Goal: Task Accomplishment & Management: Complete application form

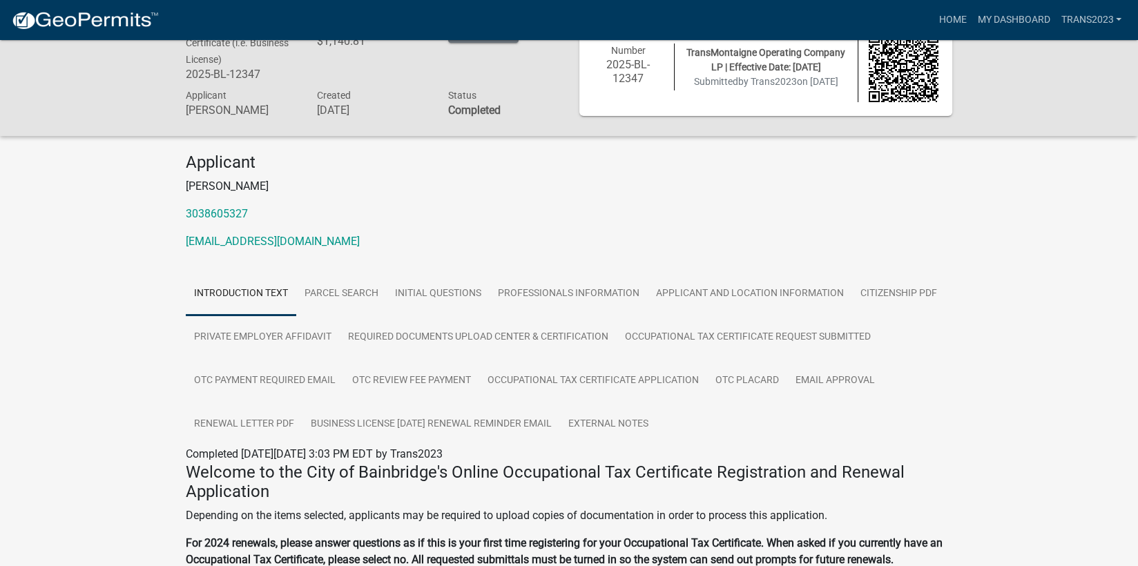
scroll to position [69, 0]
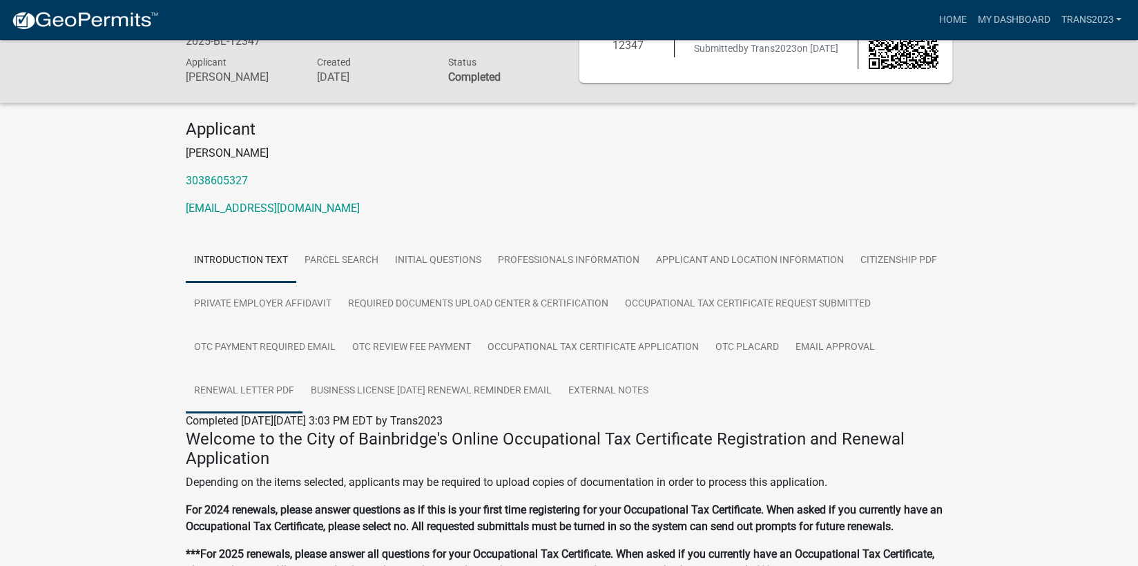
click at [258, 388] on link "Renewal Letter PDF" at bounding box center [244, 391] width 117 height 44
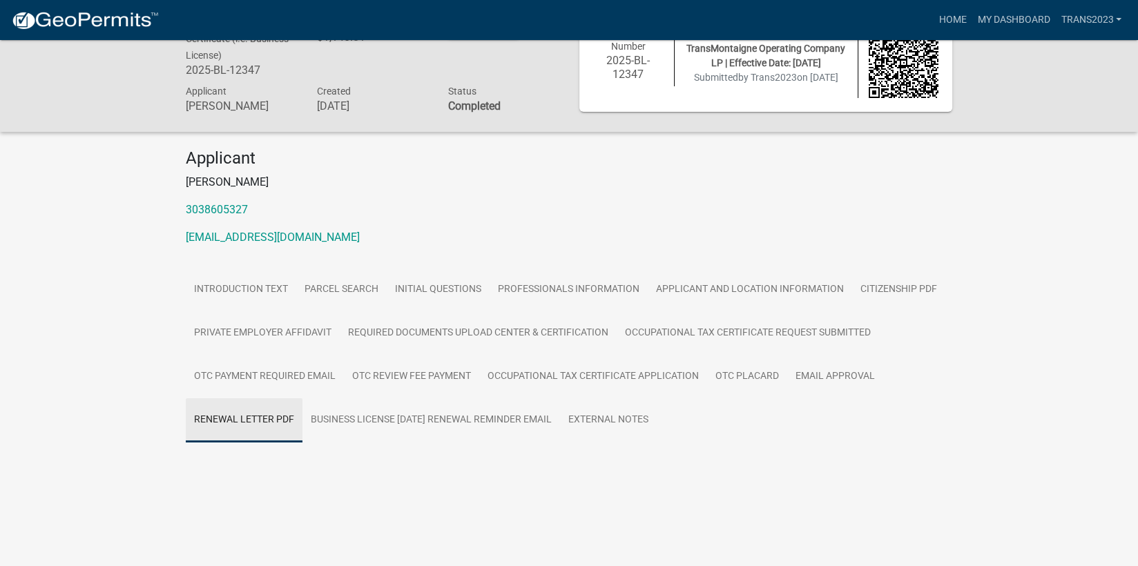
scroll to position [40, 0]
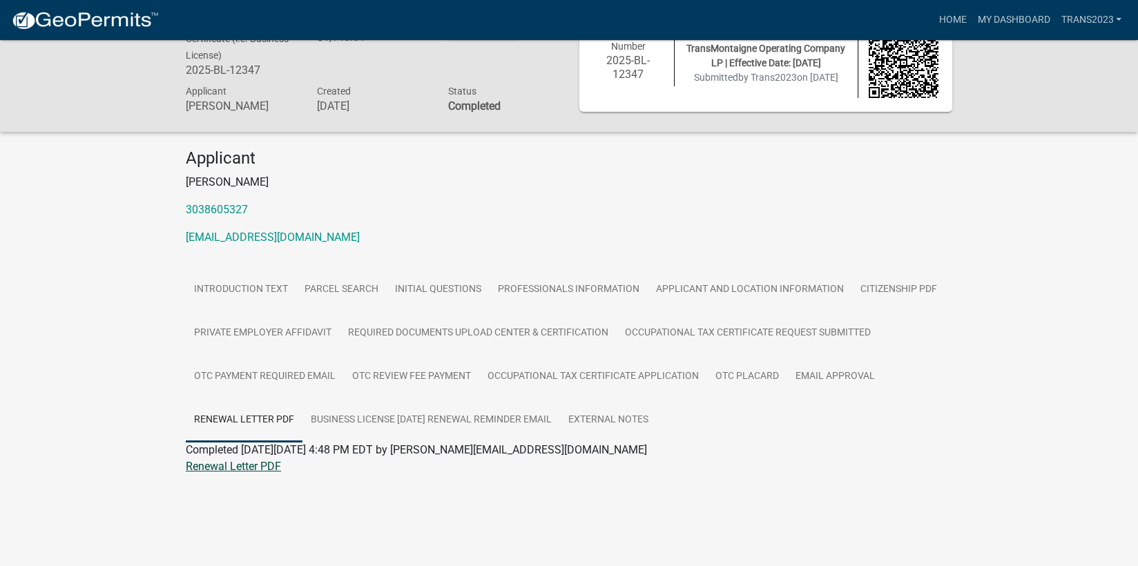
click at [229, 463] on link "Renewal Letter PDF" at bounding box center [233, 466] width 95 height 13
click at [222, 289] on link "Introduction Text" at bounding box center [241, 290] width 110 height 44
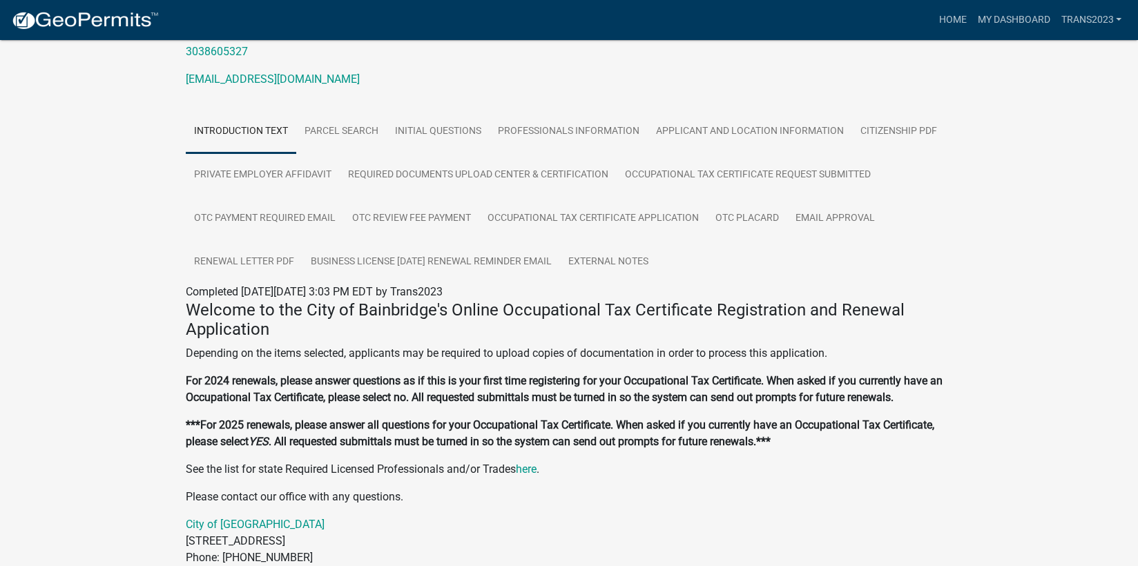
scroll to position [0, 0]
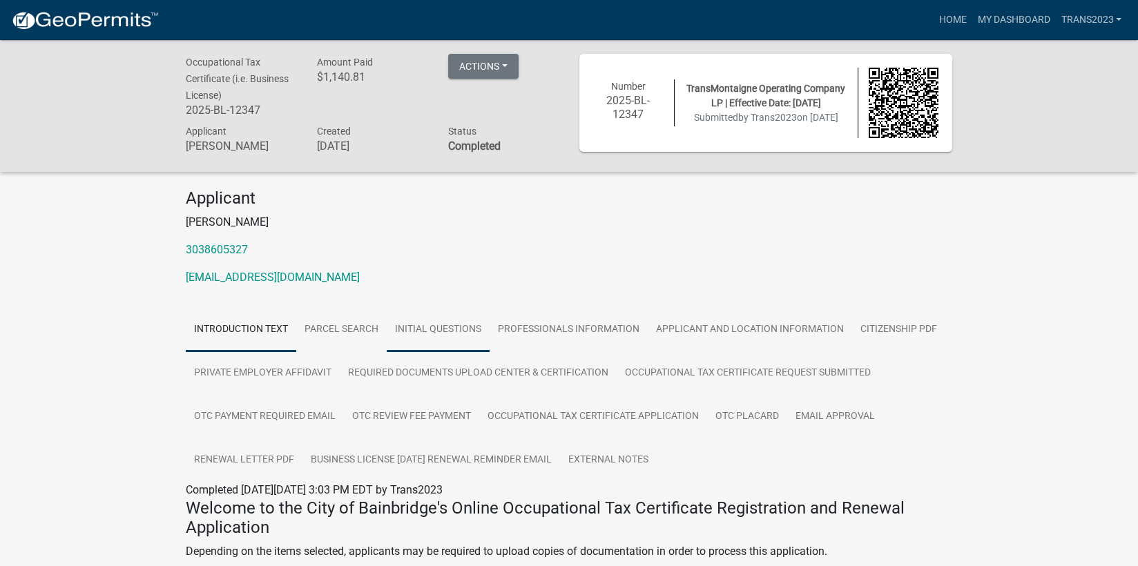
click at [449, 327] on link "Initial Questions" at bounding box center [438, 330] width 103 height 44
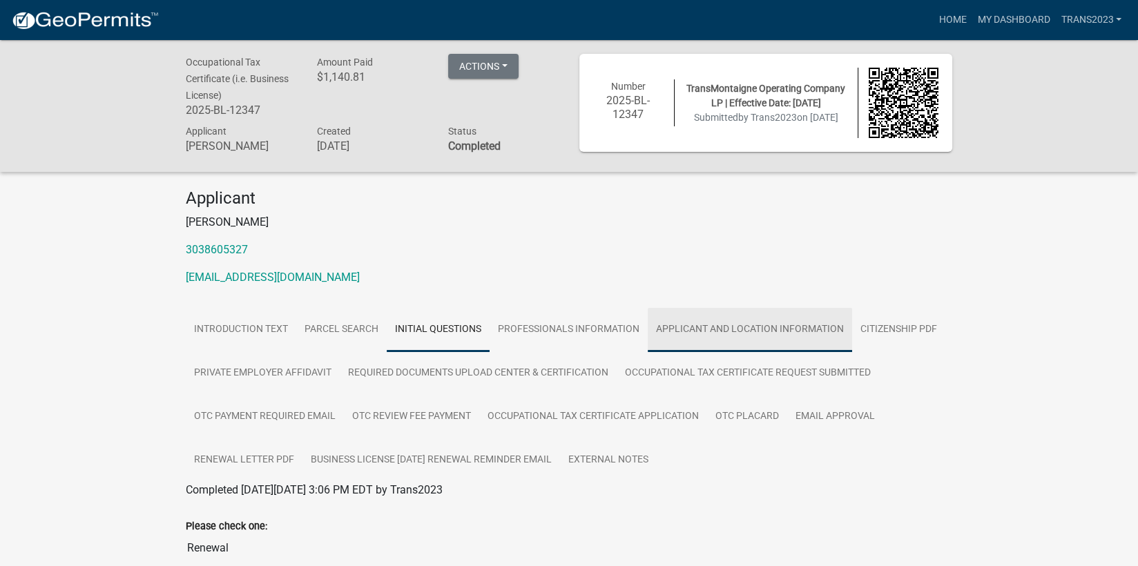
click at [764, 328] on link "Applicant and Location Information" at bounding box center [750, 330] width 204 height 44
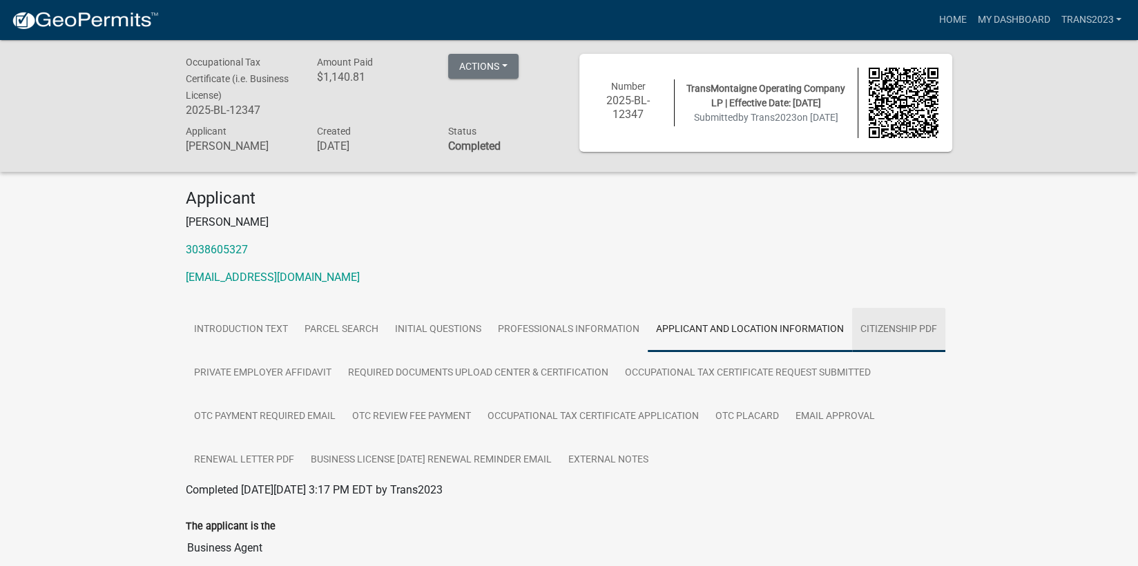
click at [905, 327] on link "Citizenship PDF" at bounding box center [898, 330] width 93 height 44
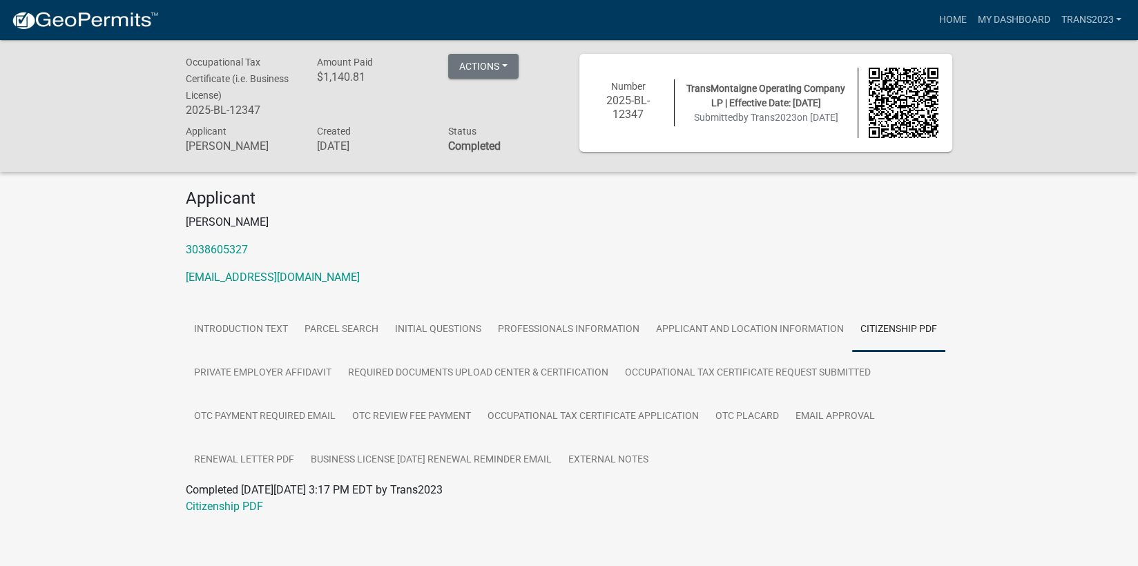
scroll to position [40, 0]
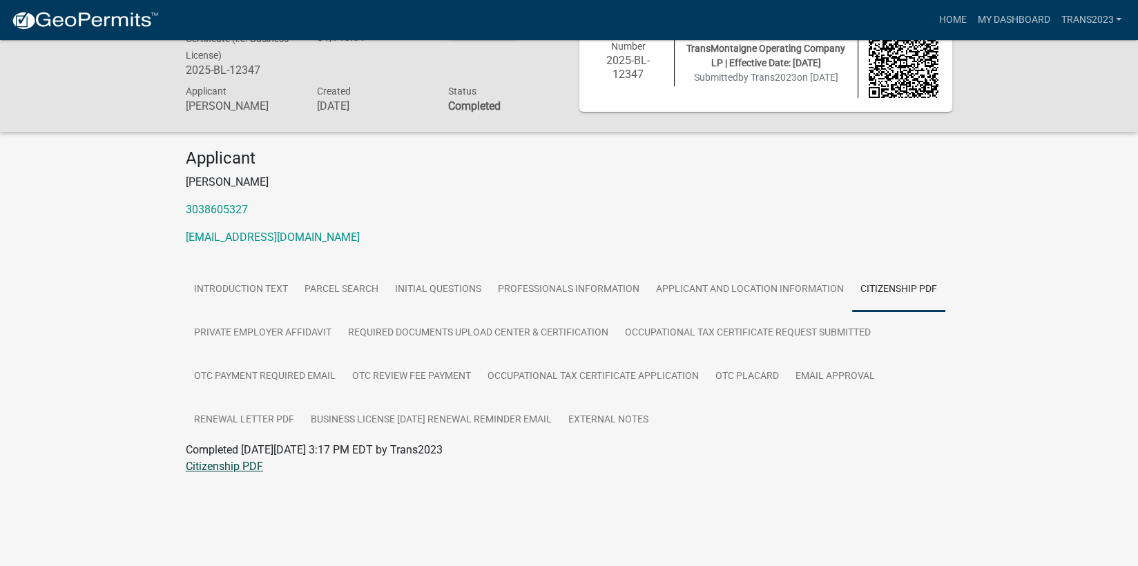
click at [222, 464] on link "Citizenship PDF" at bounding box center [224, 466] width 77 height 13
click at [264, 332] on link "Private Employer Affidavit" at bounding box center [263, 333] width 154 height 44
click at [241, 468] on link "Private Employer Affidavit" at bounding box center [249, 466] width 126 height 13
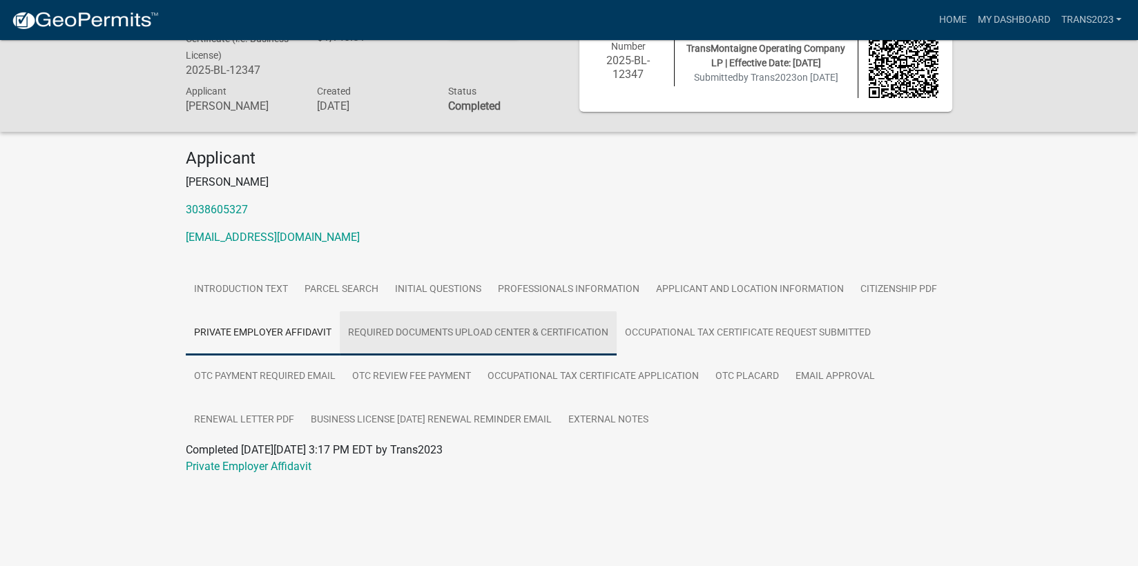
click at [481, 334] on link "Required Documents Upload Center & Certification" at bounding box center [478, 333] width 277 height 44
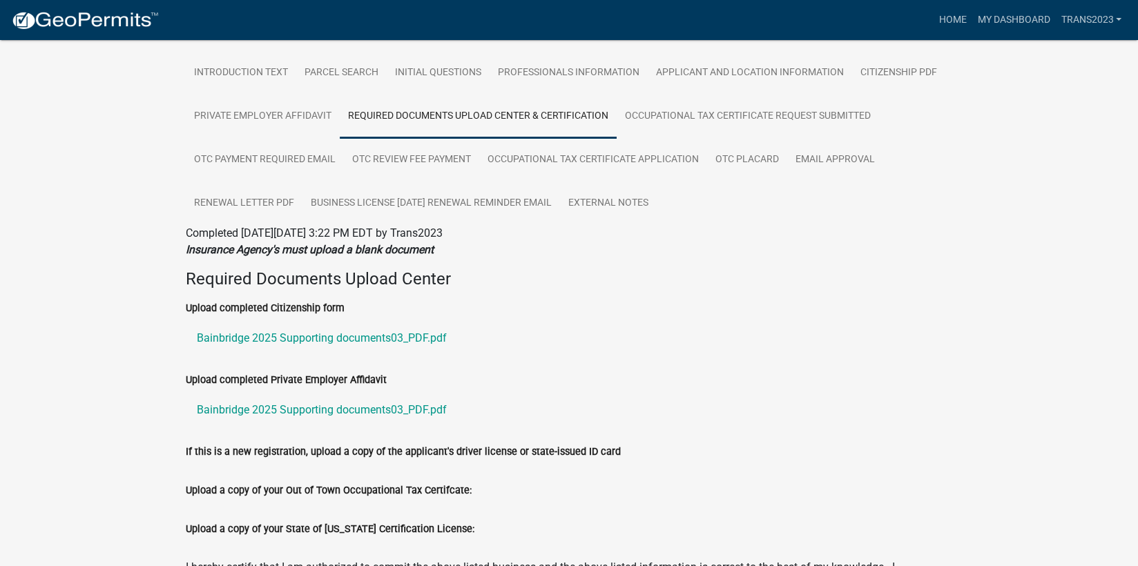
scroll to position [246, 0]
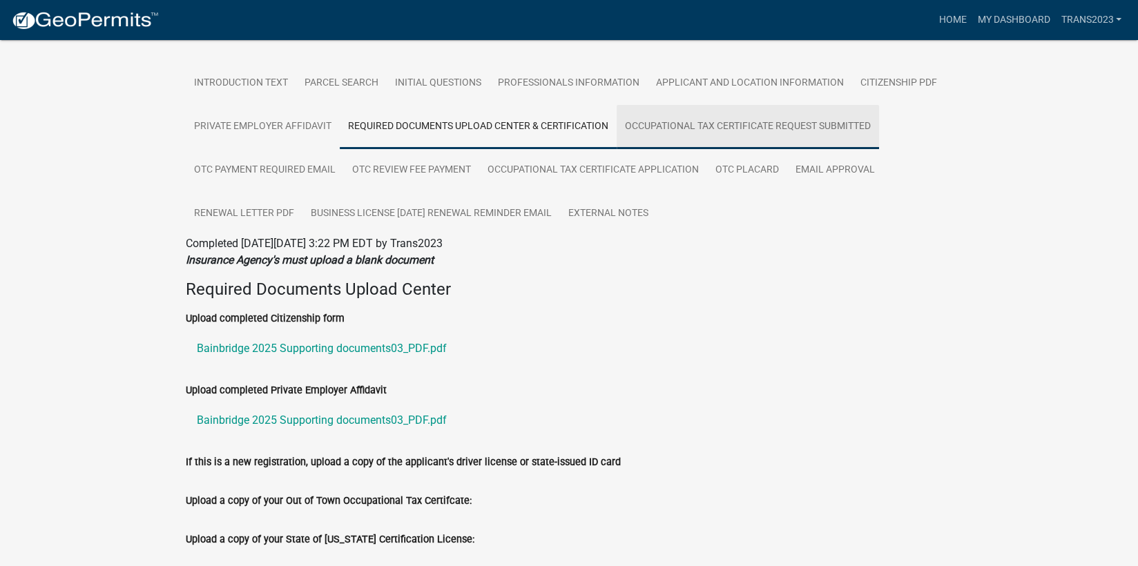
click at [750, 122] on link "Occupational Tax Certificate Request Submitted" at bounding box center [748, 127] width 262 height 44
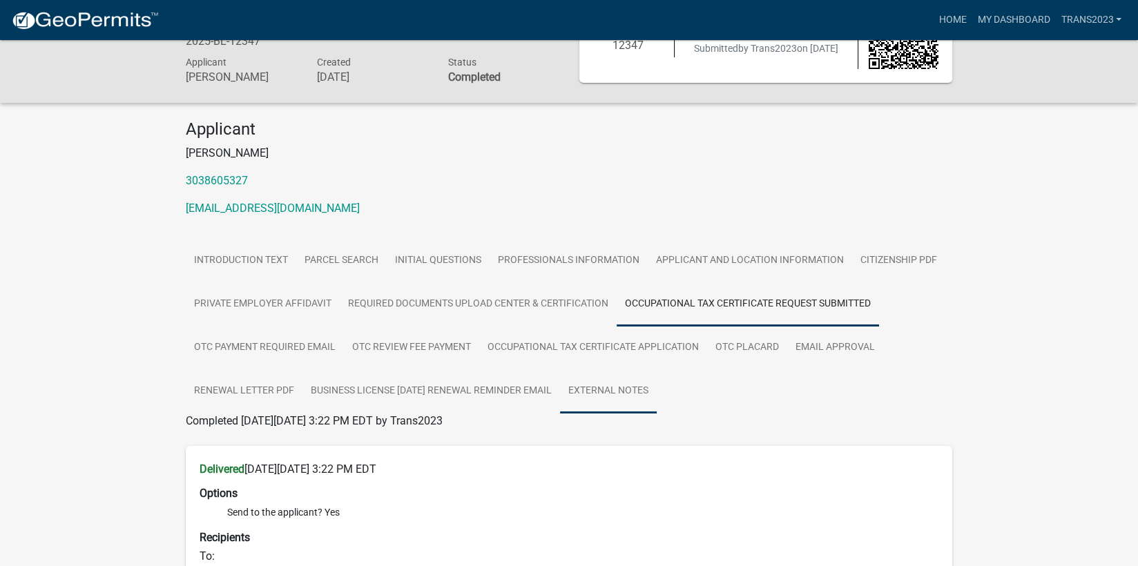
scroll to position [0, 0]
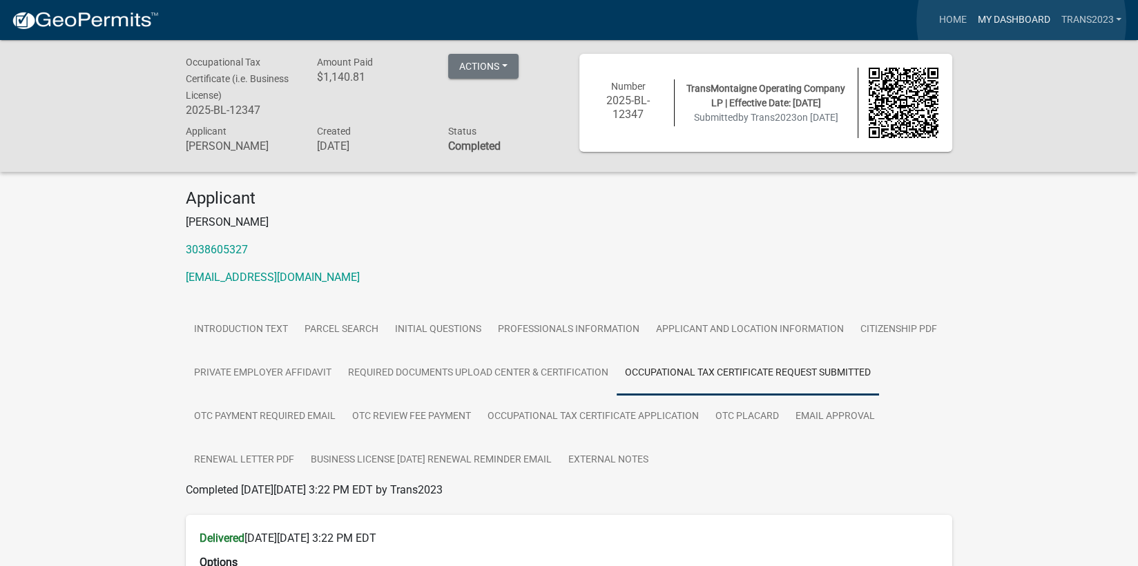
click at [1021, 21] on link "My Dashboard" at bounding box center [1013, 20] width 84 height 26
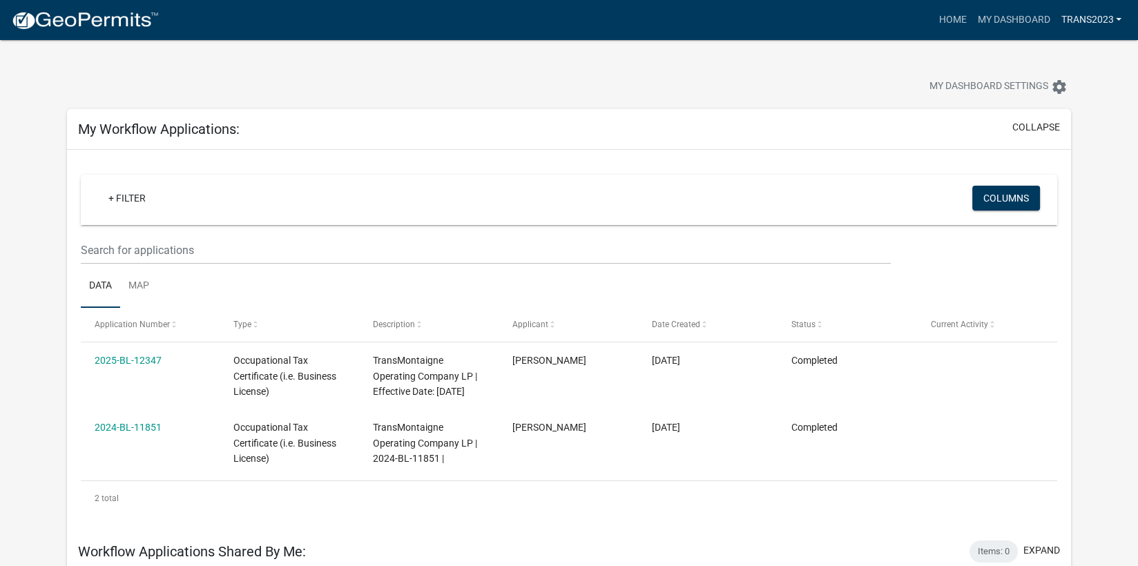
click at [1100, 15] on link "Trans2023" at bounding box center [1091, 20] width 72 height 26
click at [1064, 50] on link "Account" at bounding box center [1071, 56] width 110 height 33
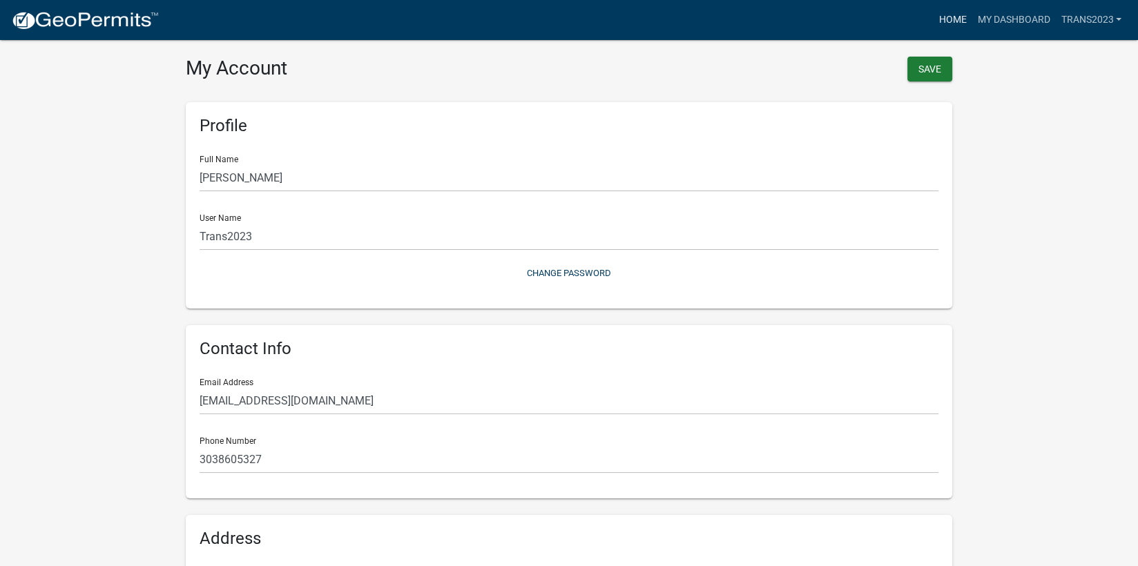
click at [954, 17] on link "Home" at bounding box center [952, 20] width 39 height 26
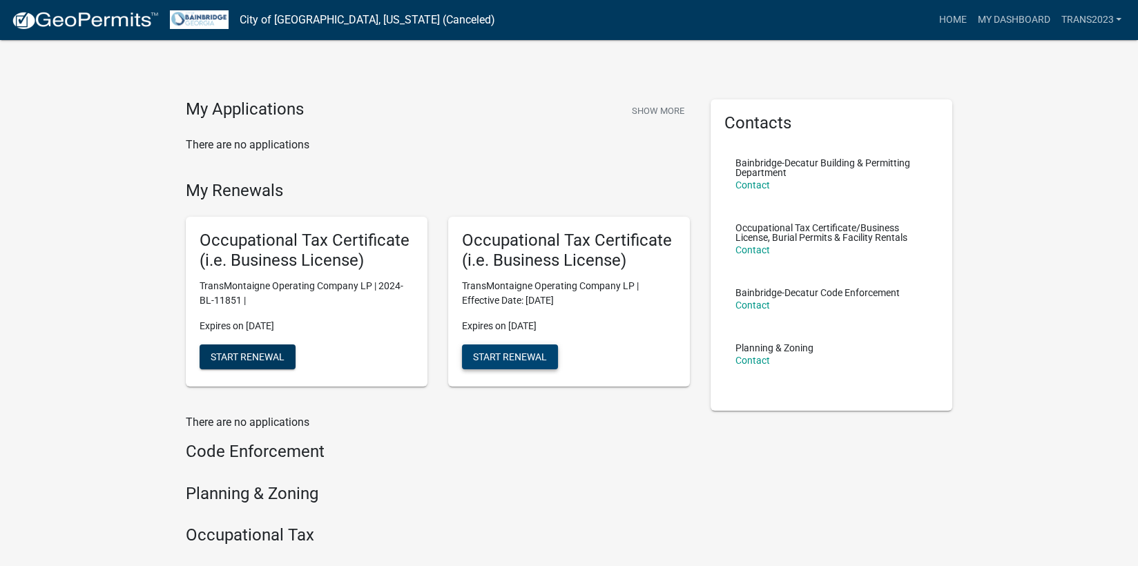
click at [503, 360] on span "Start Renewal" at bounding box center [510, 356] width 74 height 11
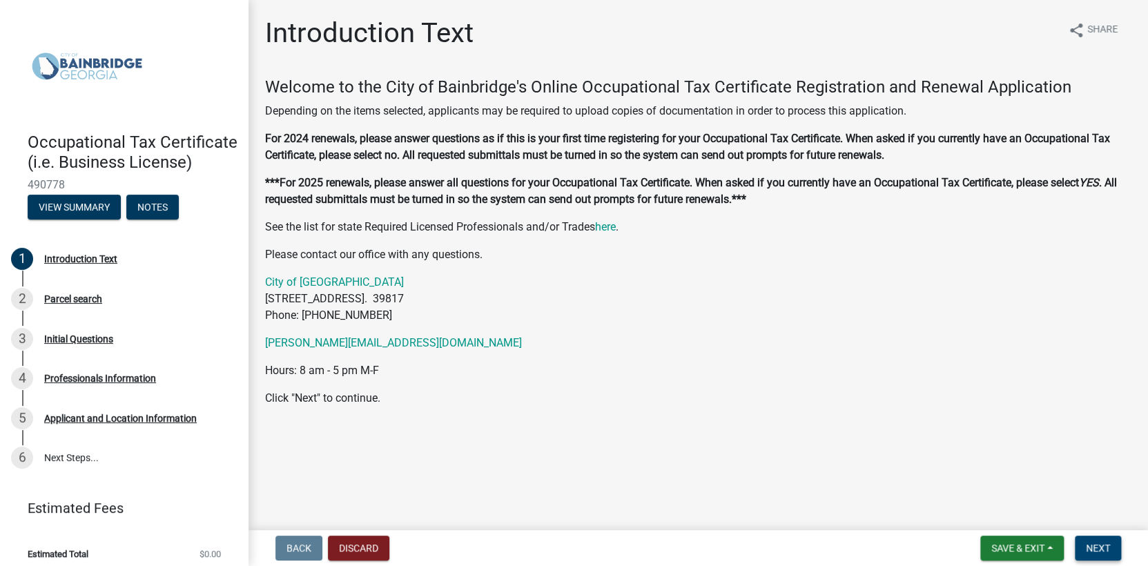
click at [1100, 547] on span "Next" at bounding box center [1098, 548] width 24 height 11
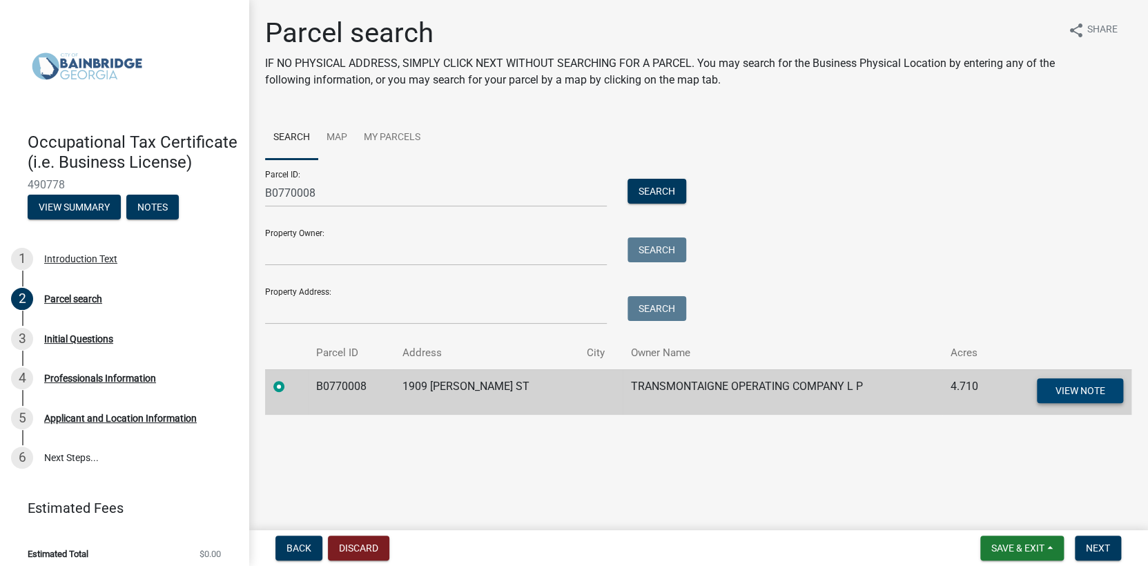
click at [1096, 390] on span "View Note" at bounding box center [1080, 390] width 50 height 11
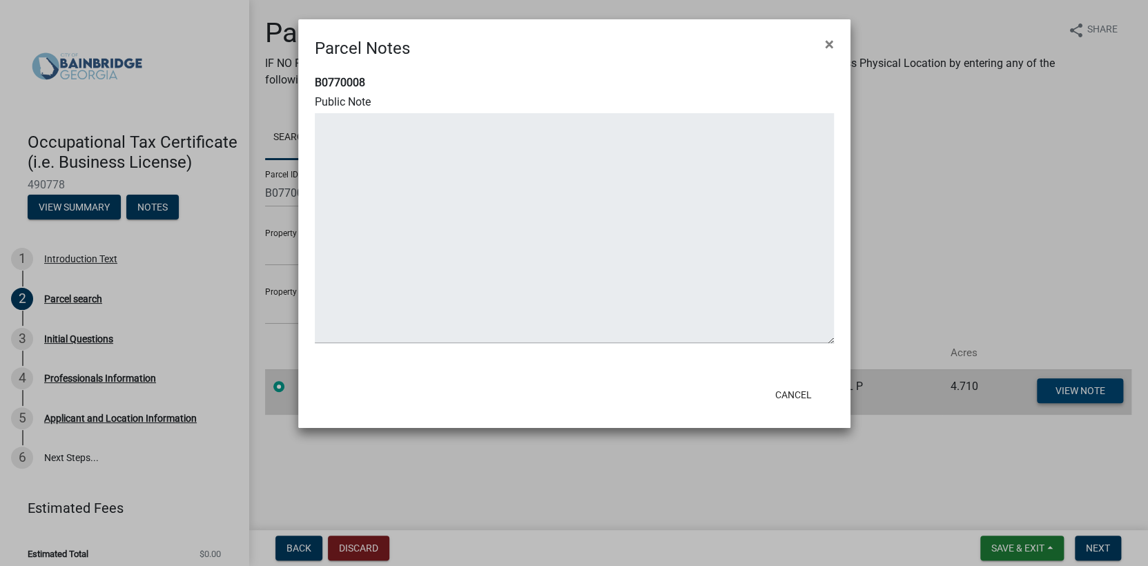
type textarea "[STREET_ADDRESS][PERSON_NAME]"
click at [829, 46] on span "×" at bounding box center [829, 44] width 9 height 19
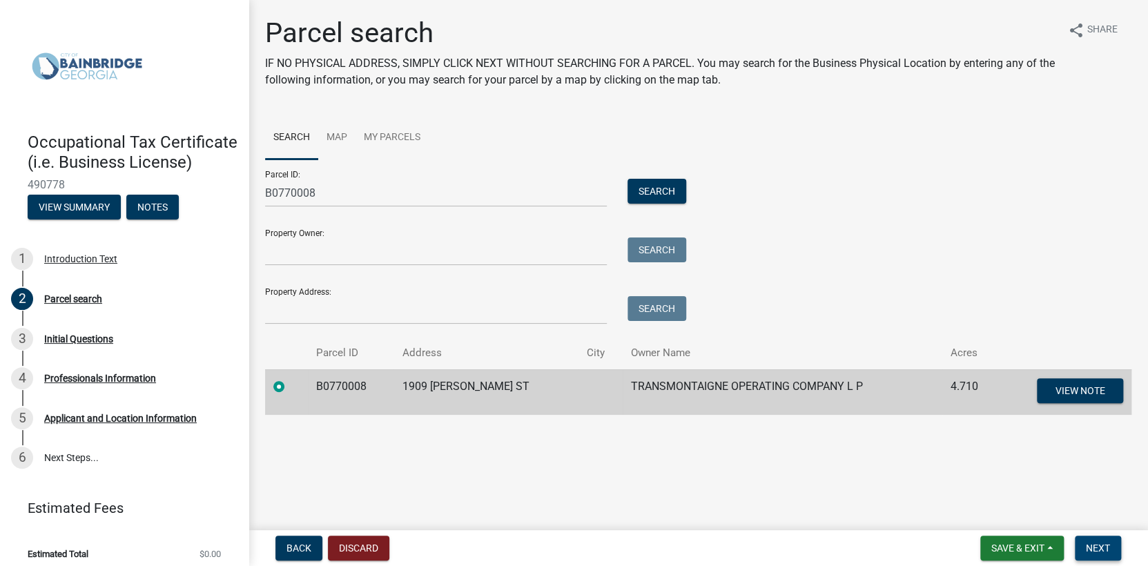
click at [1103, 539] on button "Next" at bounding box center [1098, 548] width 46 height 25
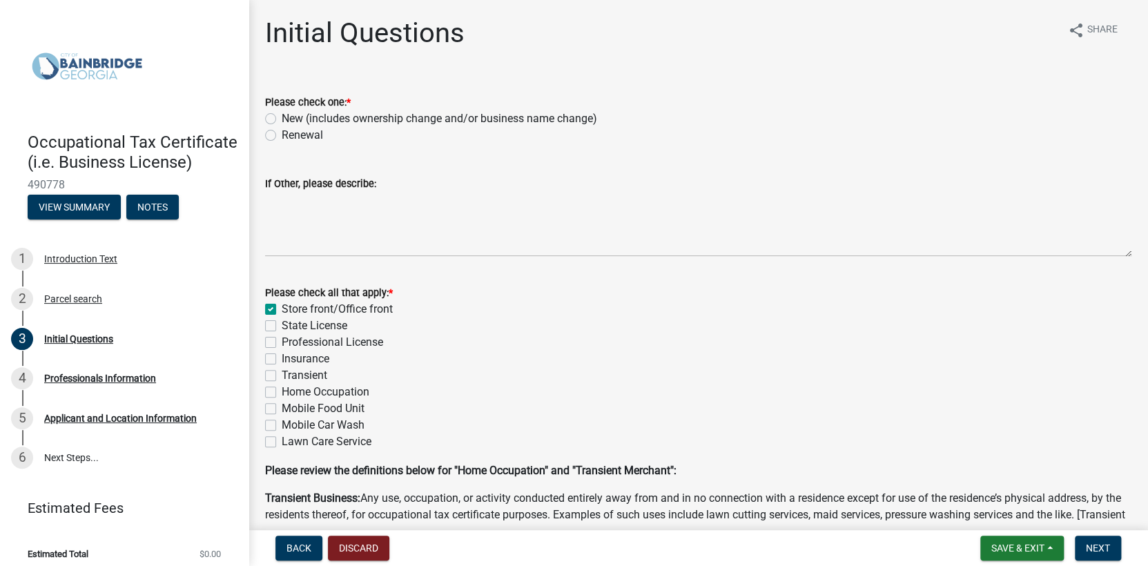
click at [282, 134] on label "Renewal" at bounding box center [302, 135] width 41 height 17
click at [282, 134] on input "Renewal" at bounding box center [286, 131] width 9 height 9
radio input "true"
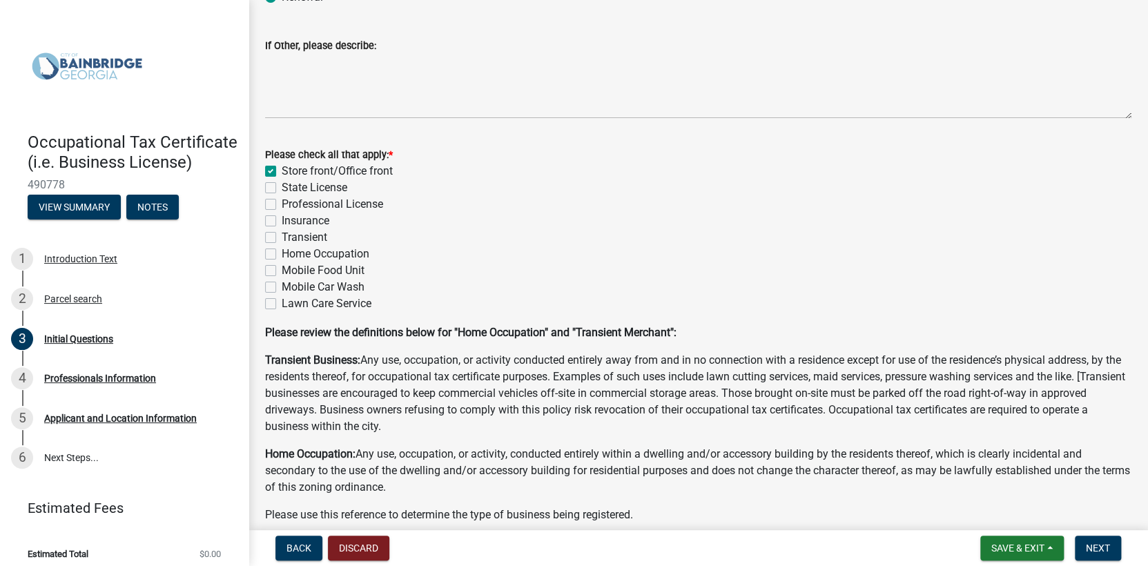
scroll to position [202, 0]
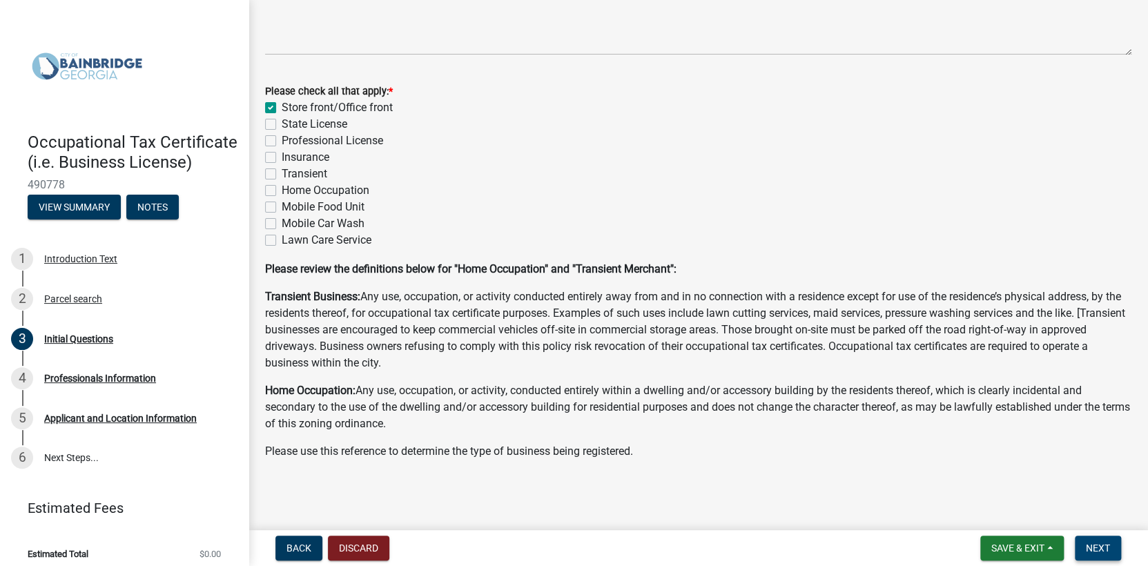
click at [1105, 544] on span "Next" at bounding box center [1098, 548] width 24 height 11
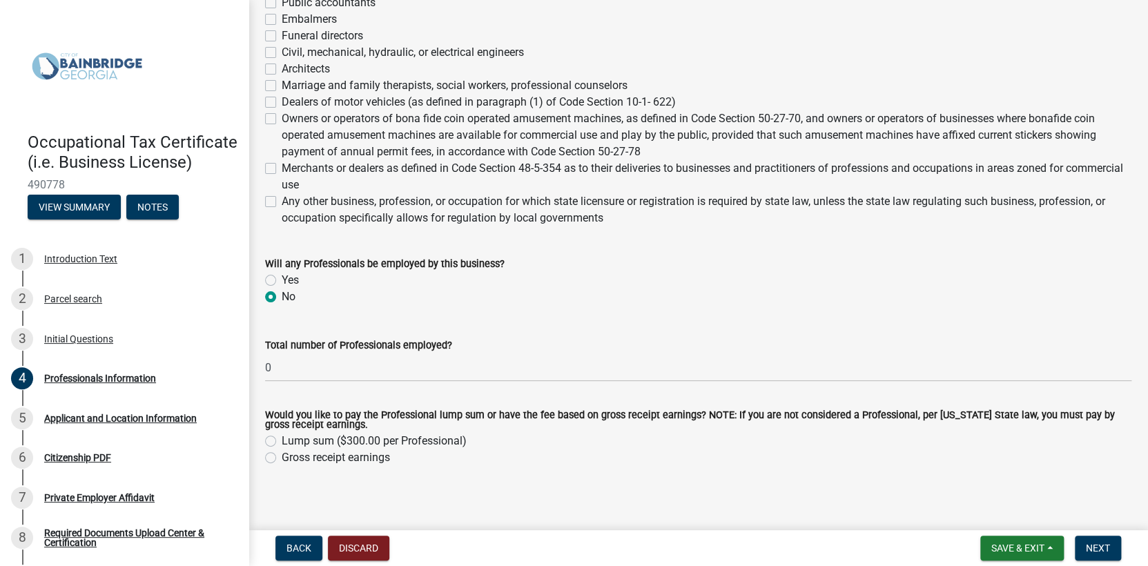
scroll to position [575, 0]
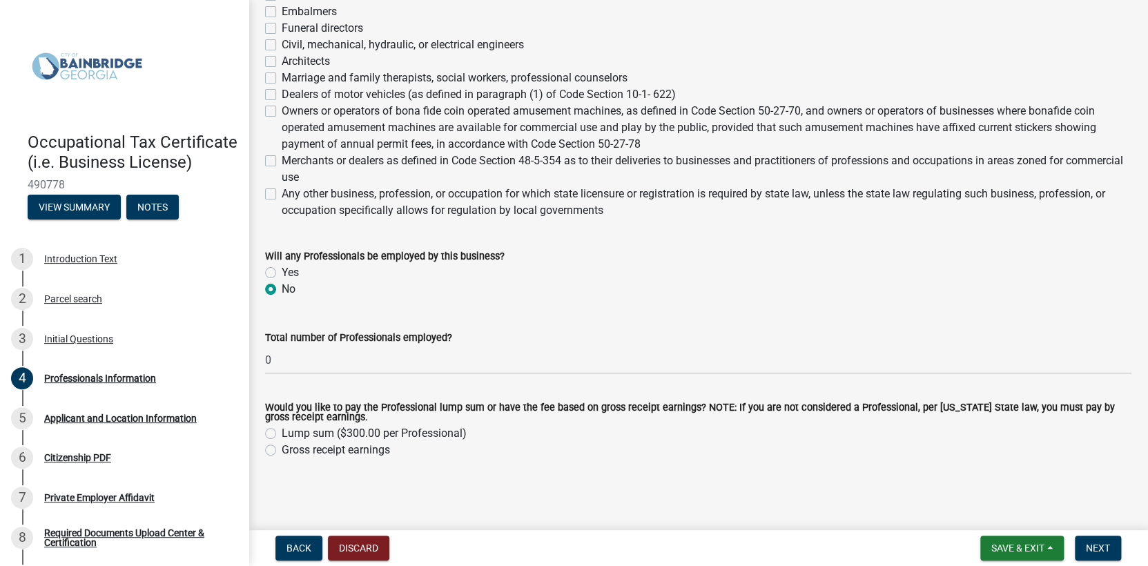
click at [282, 452] on label "Gross receipt earnings" at bounding box center [336, 450] width 108 height 17
click at [282, 451] on input "Gross receipt earnings" at bounding box center [286, 446] width 9 height 9
radio input "true"
drag, startPoint x: 1089, startPoint y: 545, endPoint x: 1083, endPoint y: 542, distance: 7.1
click at [1090, 545] on span "Next" at bounding box center [1098, 548] width 24 height 11
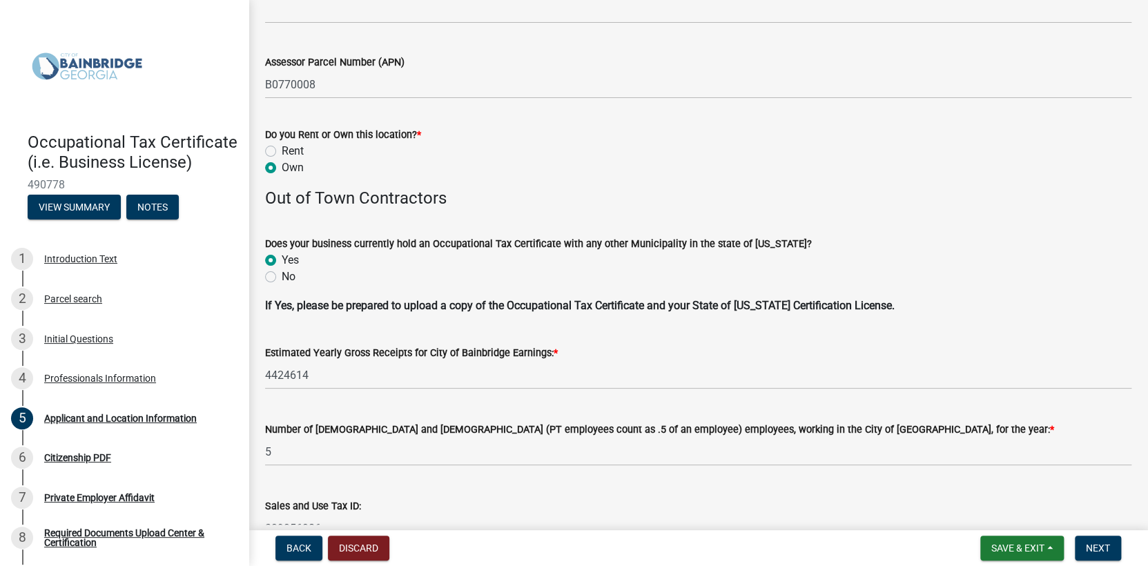
scroll to position [1450, 0]
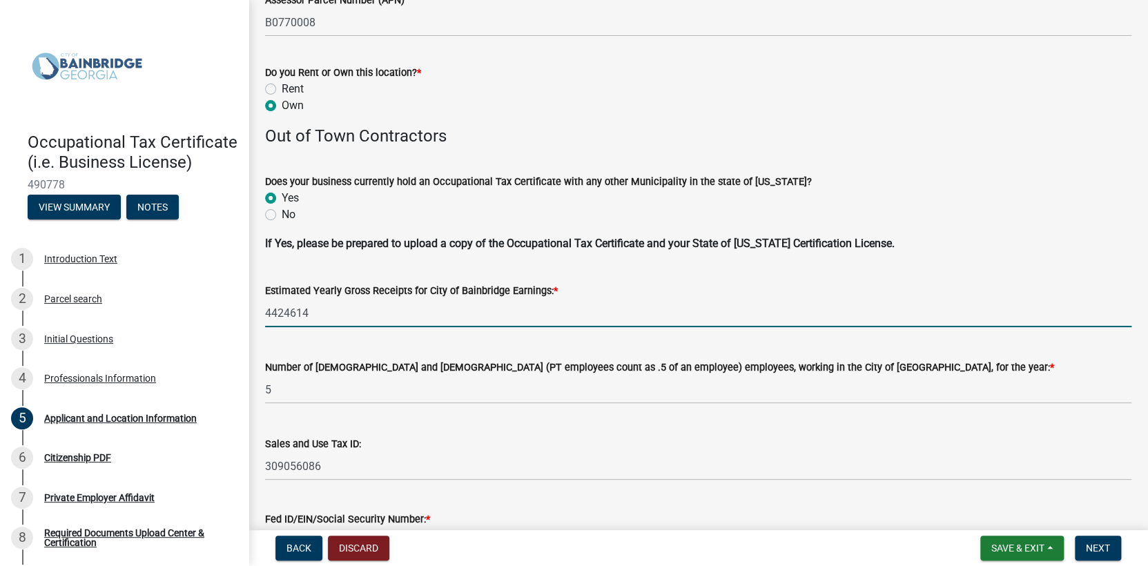
drag, startPoint x: 314, startPoint y: 307, endPoint x: 245, endPoint y: 307, distance: 69.0
click at [245, 307] on div "Occupational Tax Certificate (i.e. Business License) 490778 View Summary Notes …" at bounding box center [574, 283] width 1148 height 566
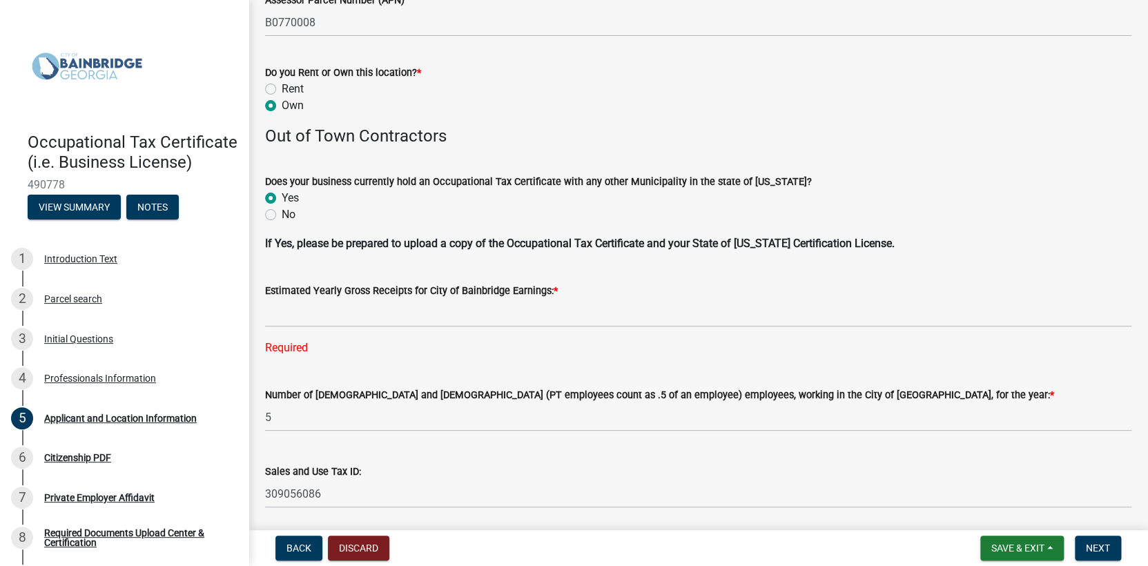
click at [649, 284] on div "Estimated Yearly Gross Receipts for City of Bainbridge Earnings: *" at bounding box center [698, 290] width 866 height 17
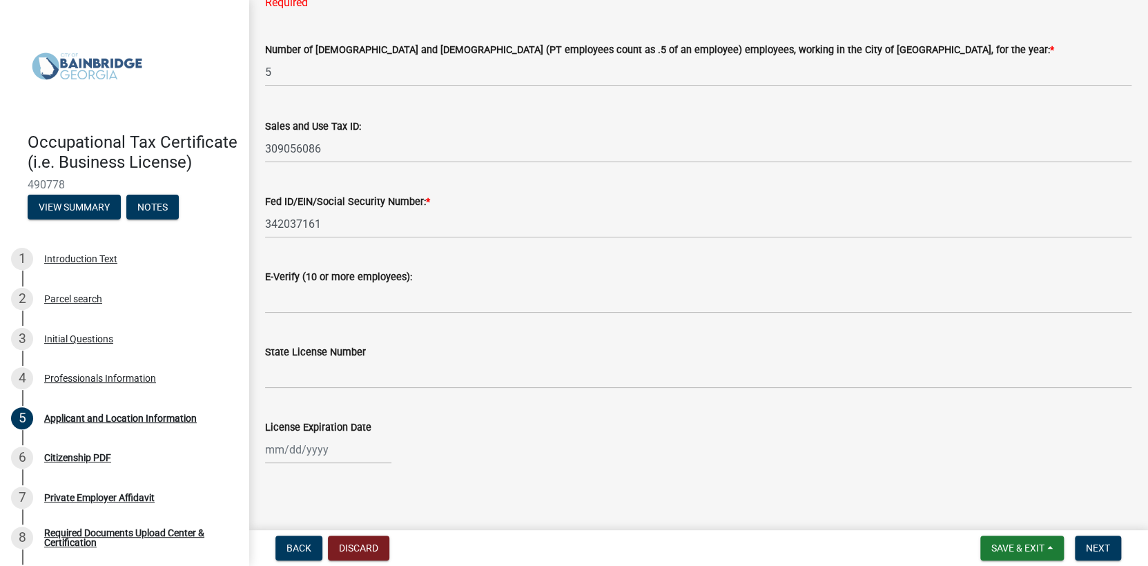
scroll to position [1800, 0]
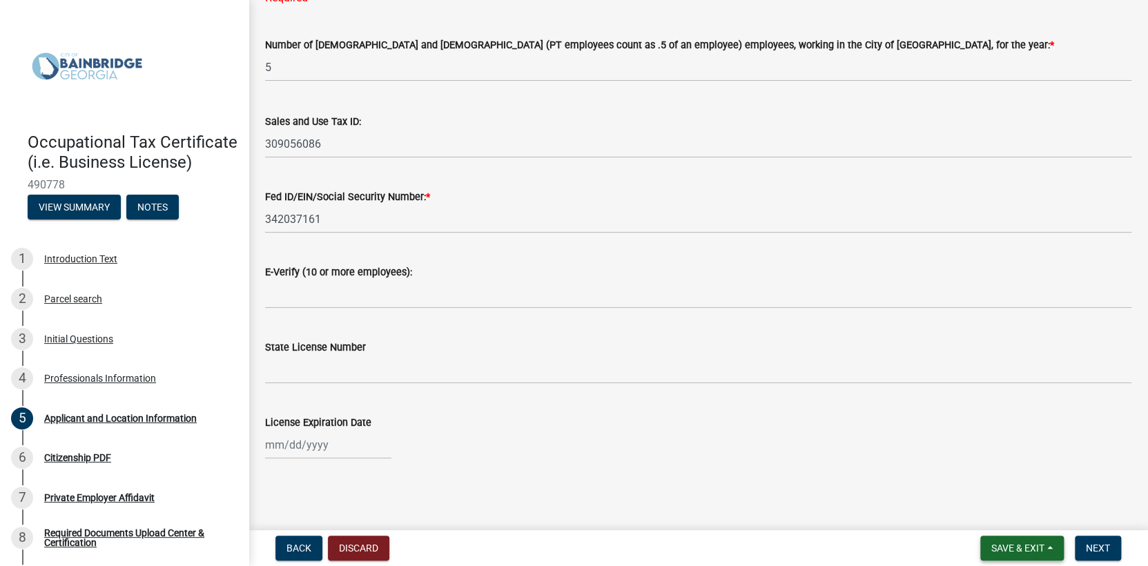
click at [1045, 551] on span "Save & Exit" at bounding box center [1017, 548] width 53 height 11
click at [987, 515] on button "Save & Exit" at bounding box center [1008, 512] width 110 height 33
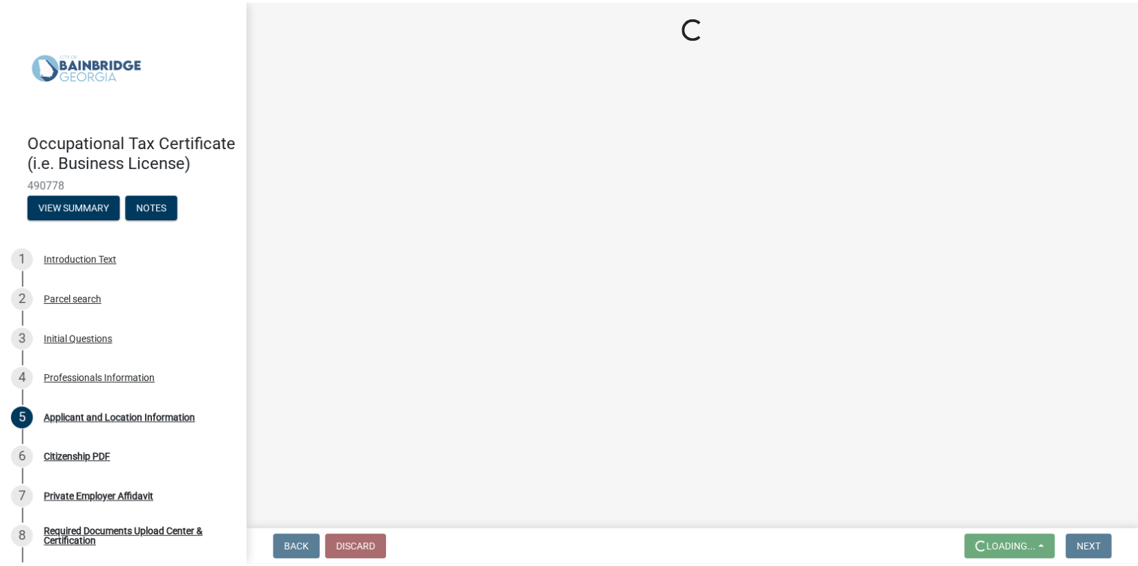
scroll to position [0, 0]
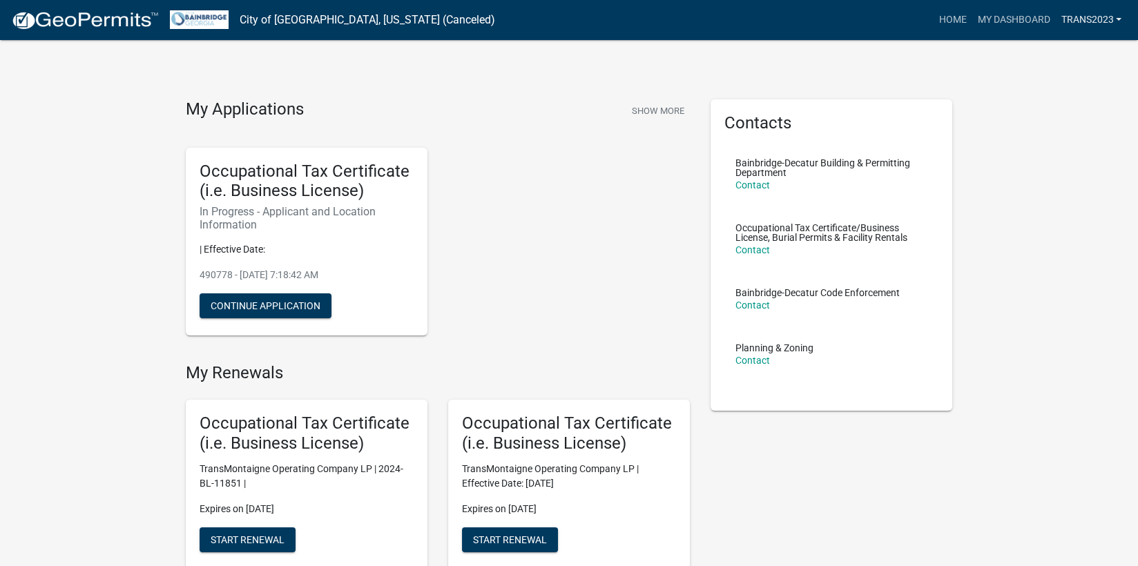
click at [1093, 18] on link "Trans2023" at bounding box center [1091, 20] width 72 height 26
click at [1045, 105] on link "Logout" at bounding box center [1071, 101] width 110 height 33
